Goal: Check status

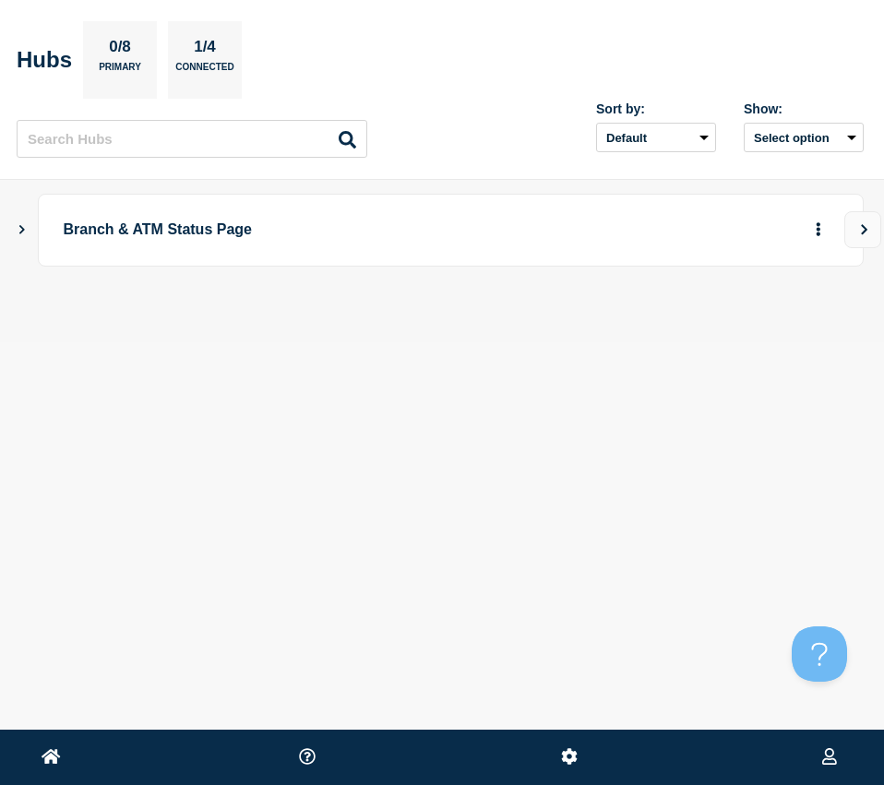
click at [15, 230] on main "Branch & ATM Status Page" at bounding box center [442, 261] width 884 height 162
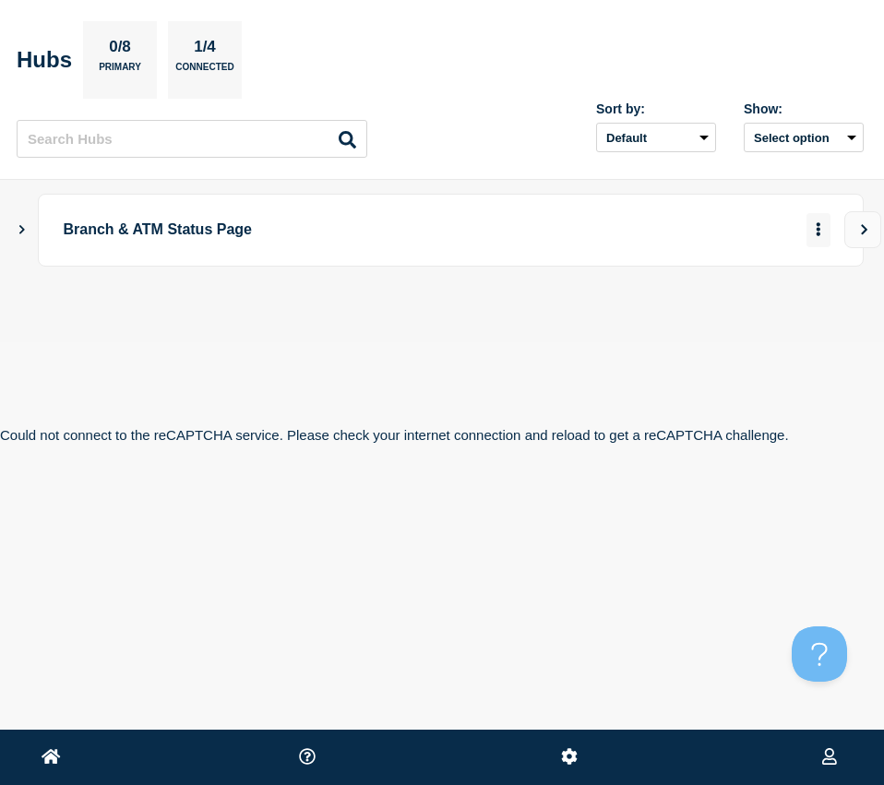
click at [24, 229] on icon "Show Connected Hubs" at bounding box center [22, 229] width 6 height 9
click at [821, 235] on icon "More actions" at bounding box center [819, 229] width 6 height 14
click at [819, 227] on icon "More actions" at bounding box center [819, 229] width 6 height 14
